Goal: Transaction & Acquisition: Purchase product/service

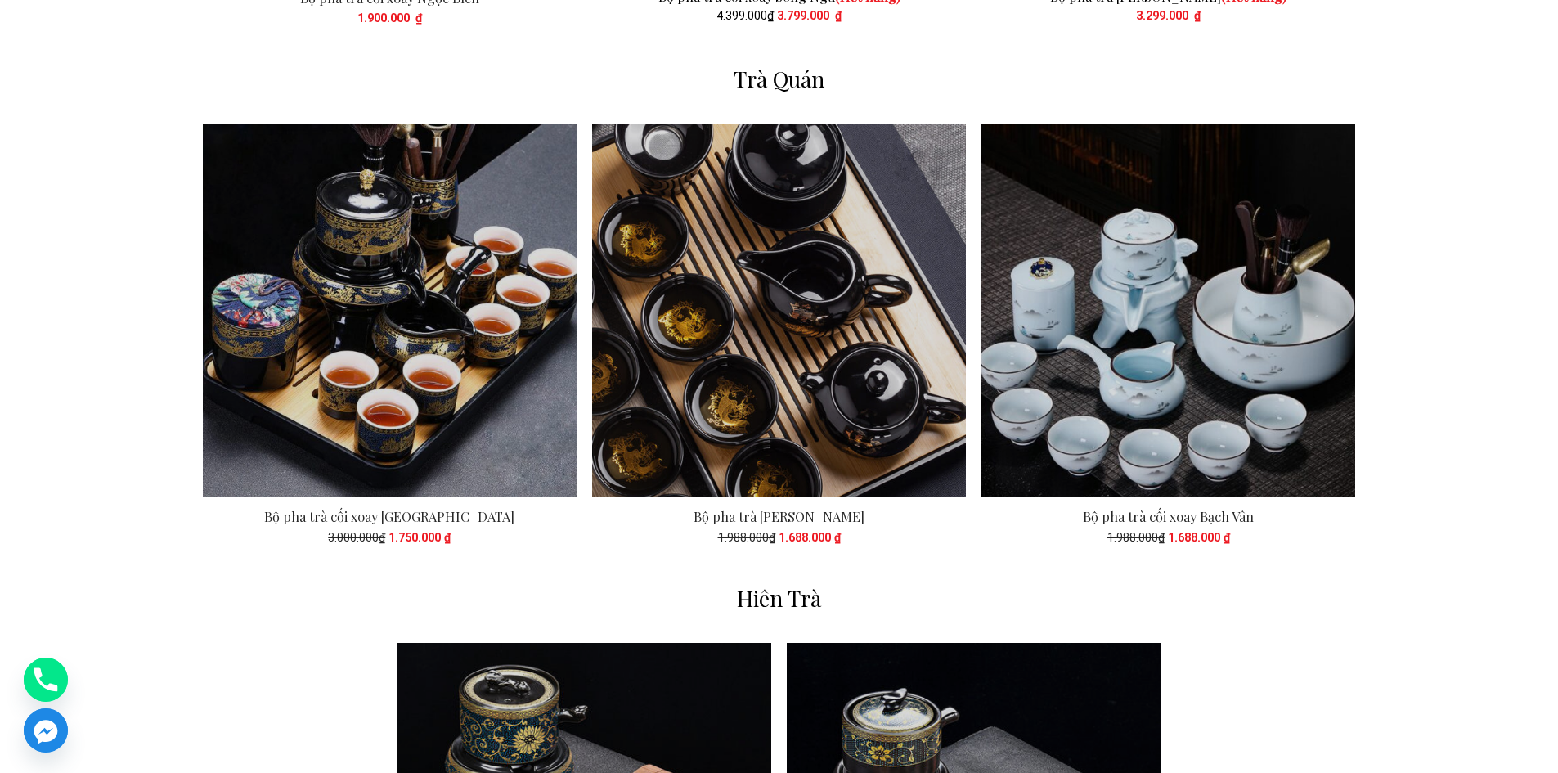
scroll to position [2863, 0]
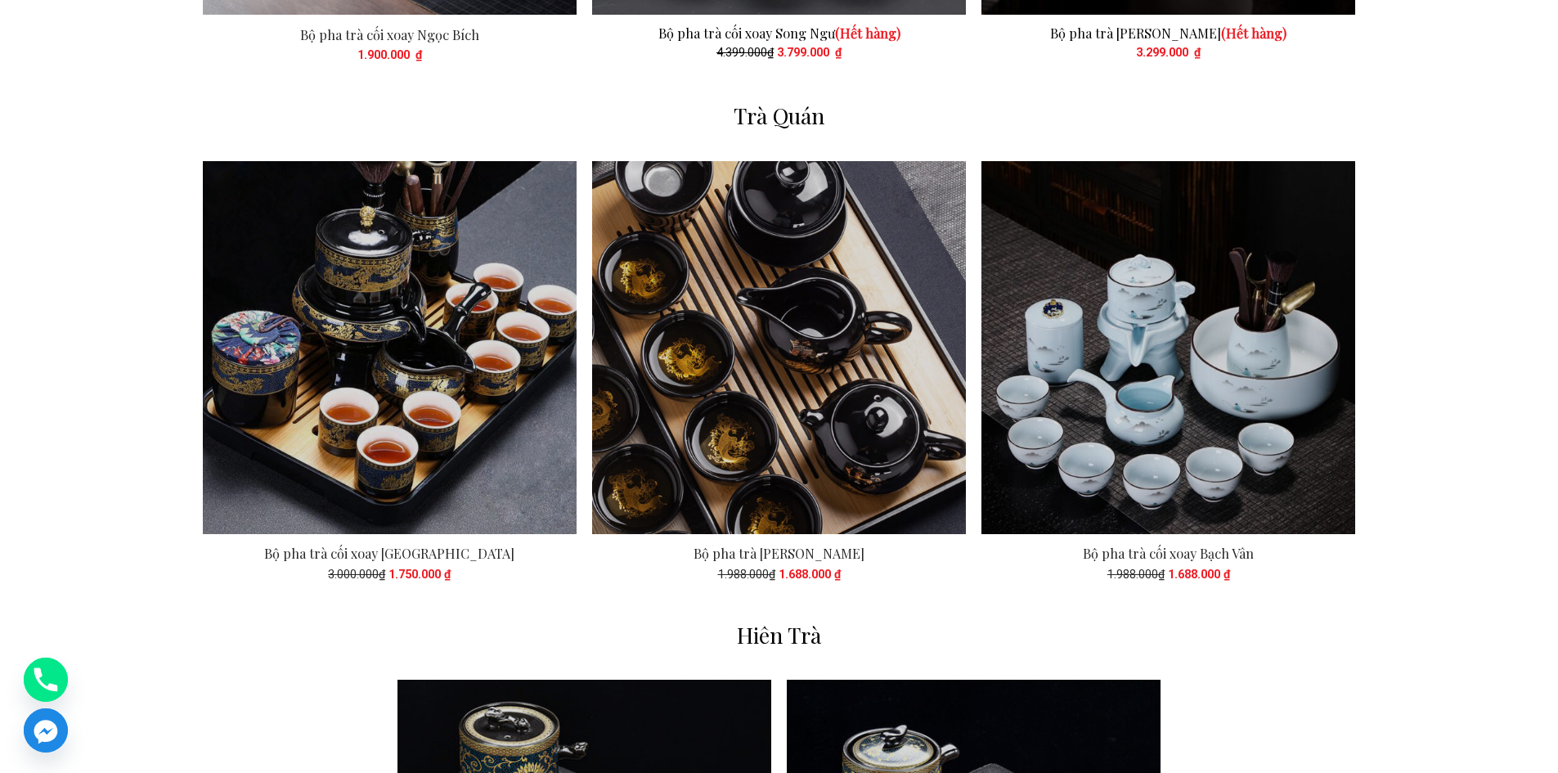
click at [1468, 519] on div "Bộ pha trà cối xoay Giang Tây 3.000.000₫ 1.750.000 ₫ Bộ pha trà Ngọc Tuyền 1.98…" at bounding box center [779, 389] width 1558 height 457
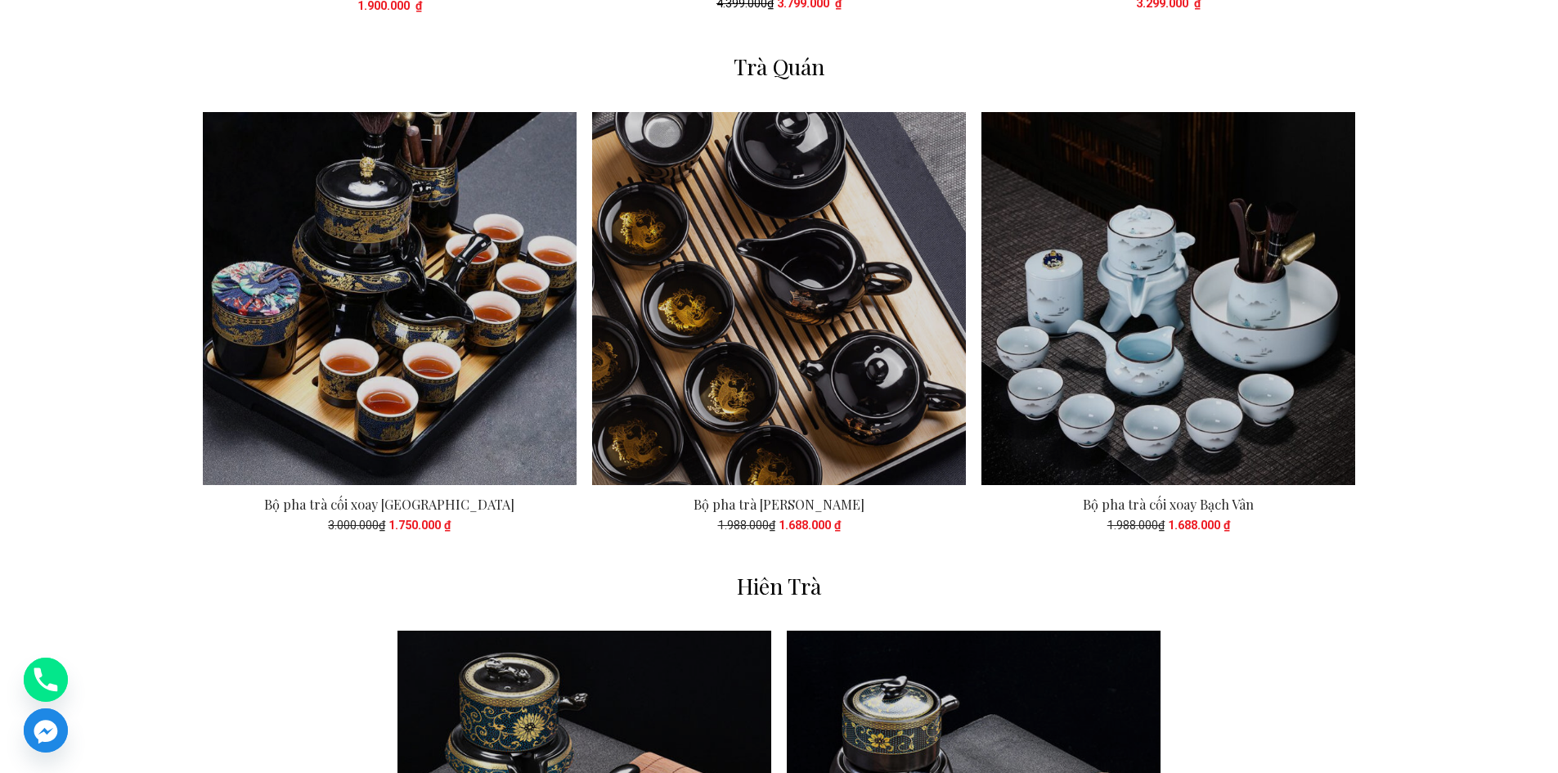
scroll to position [2945, 0]
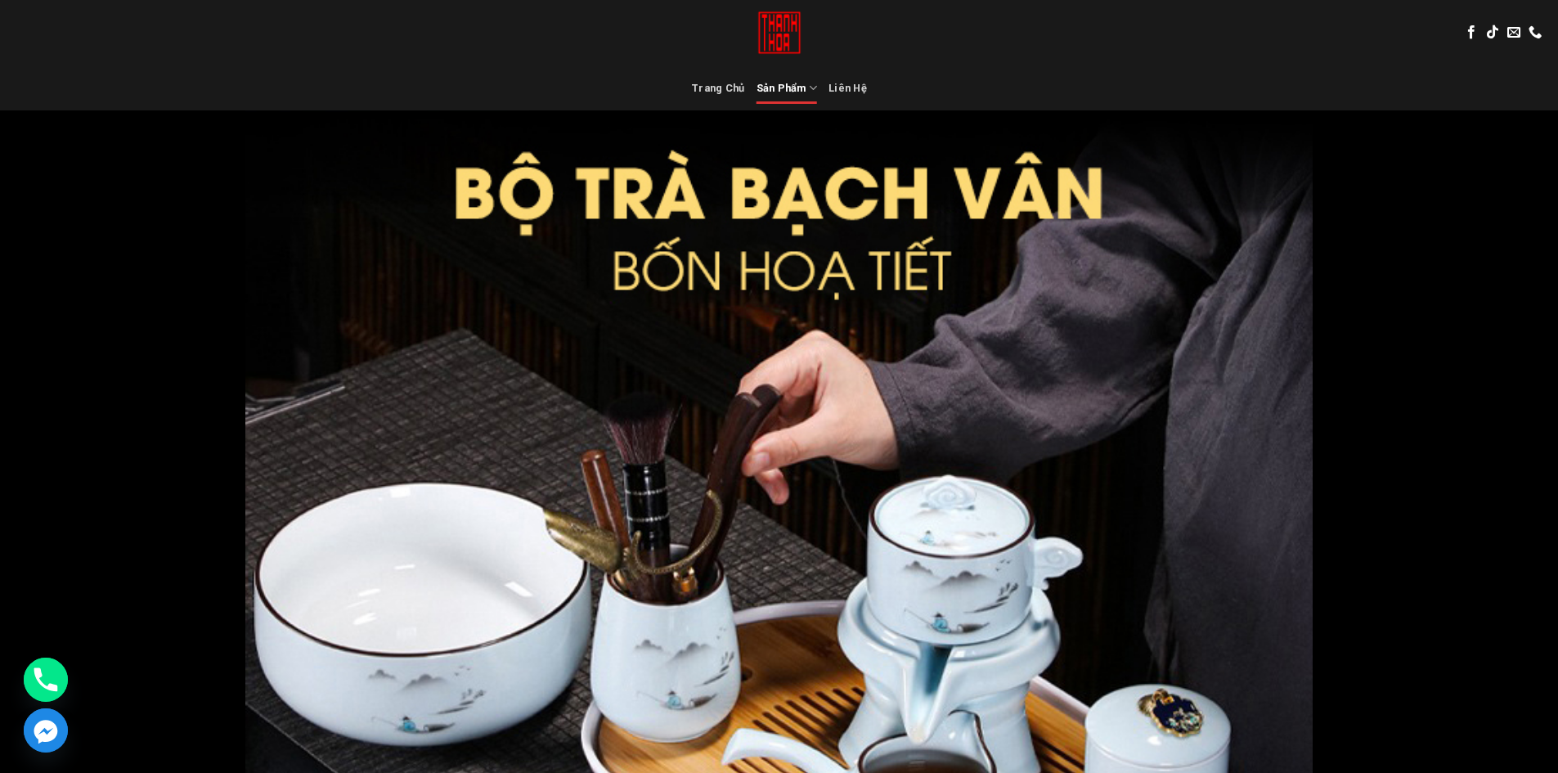
click at [765, 38] on img at bounding box center [779, 32] width 47 height 65
